Goal: Information Seeking & Learning: Compare options

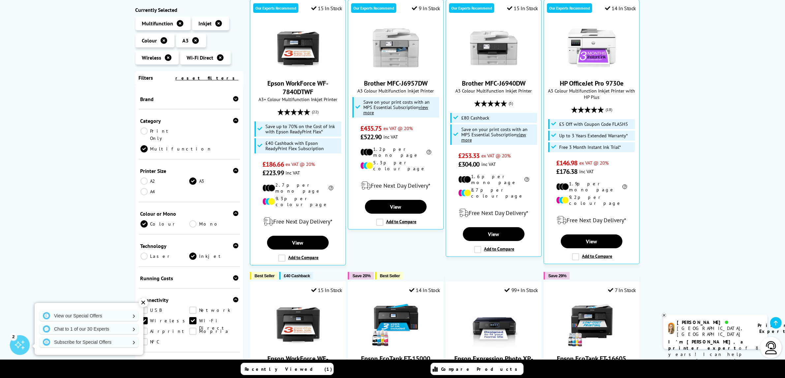
scroll to position [124, 0]
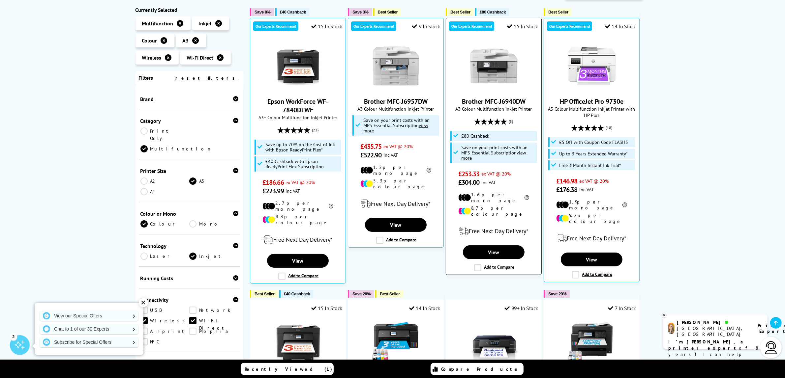
click at [485, 52] on img at bounding box center [493, 65] width 49 height 49
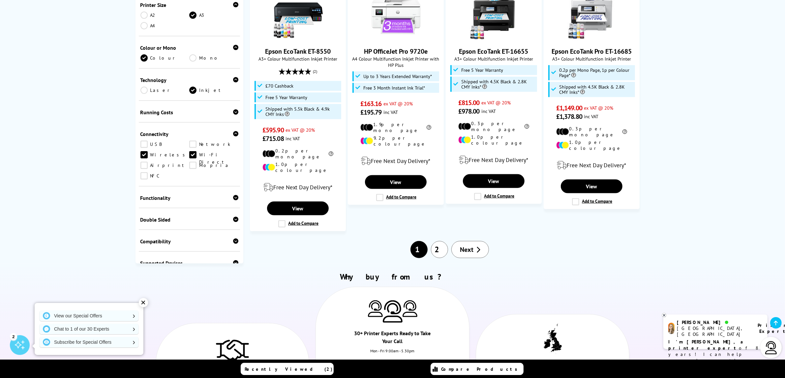
scroll to position [742, 0]
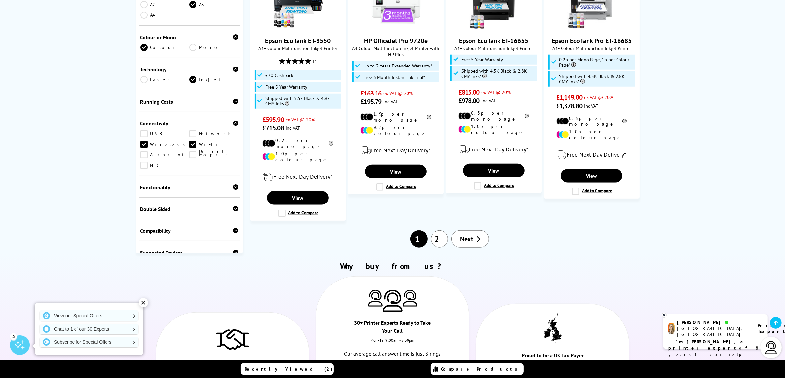
click at [440, 231] on link "2" at bounding box center [439, 239] width 17 height 17
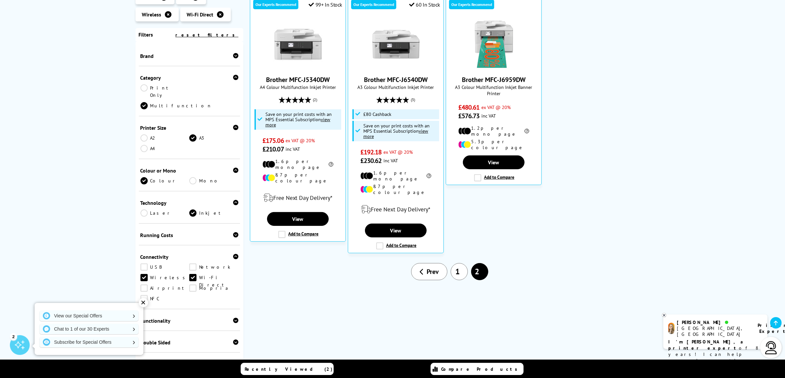
scroll to position [165, 0]
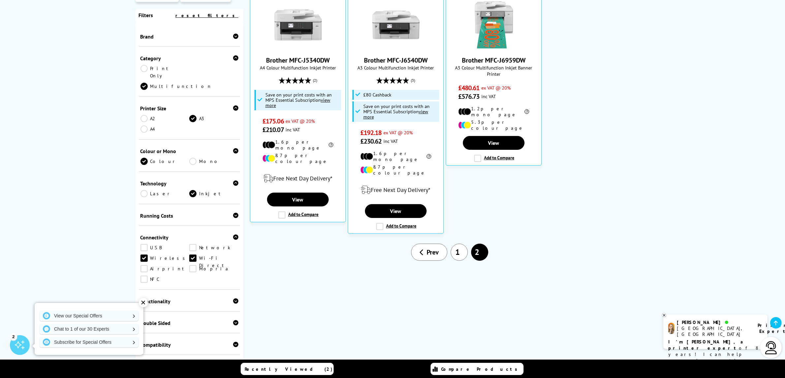
click at [455, 244] on link "1" at bounding box center [459, 252] width 17 height 17
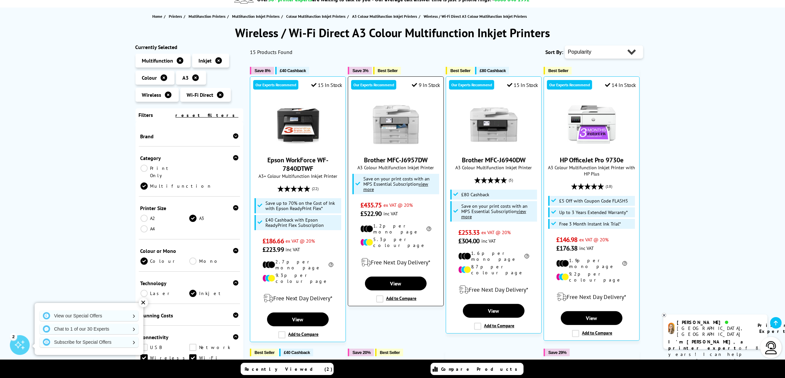
scroll to position [82, 0]
